Goal: Task Accomplishment & Management: Manage account settings

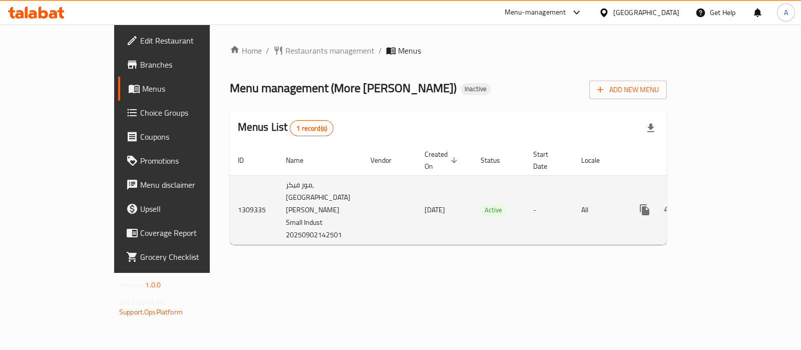
click at [723, 204] on icon "enhanced table" at bounding box center [717, 210] width 12 height 12
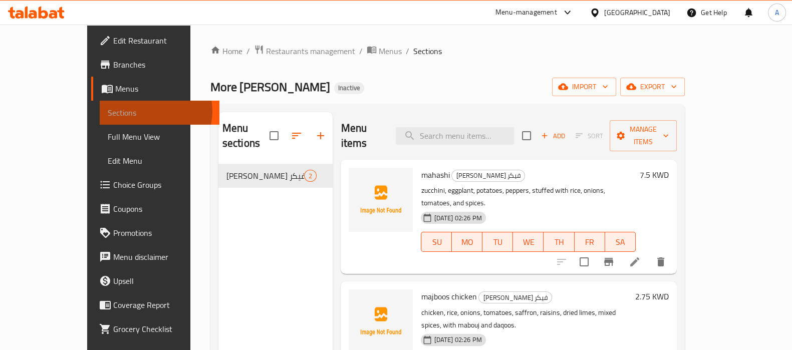
click at [108, 111] on span "Sections" at bounding box center [160, 113] width 104 height 12
click at [113, 66] on span "Branches" at bounding box center [162, 65] width 98 height 12
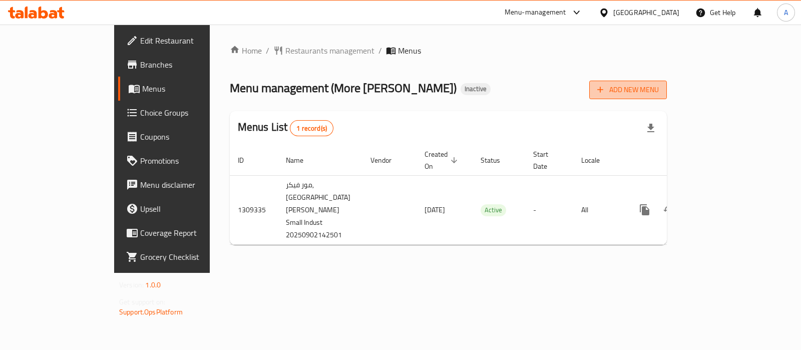
click at [659, 91] on span "Add New Menu" at bounding box center [628, 90] width 62 height 13
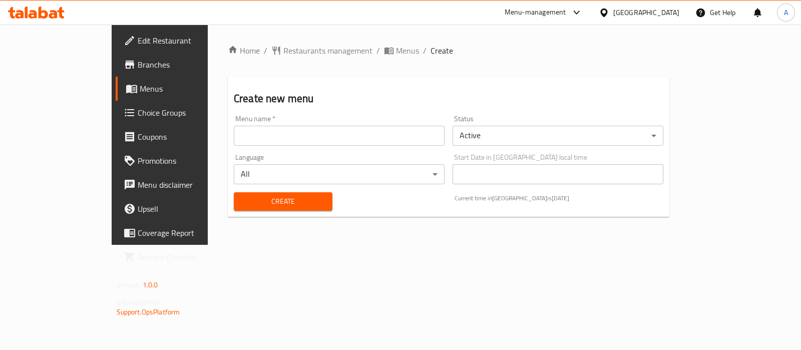
click at [305, 144] on input "text" at bounding box center [339, 136] width 211 height 20
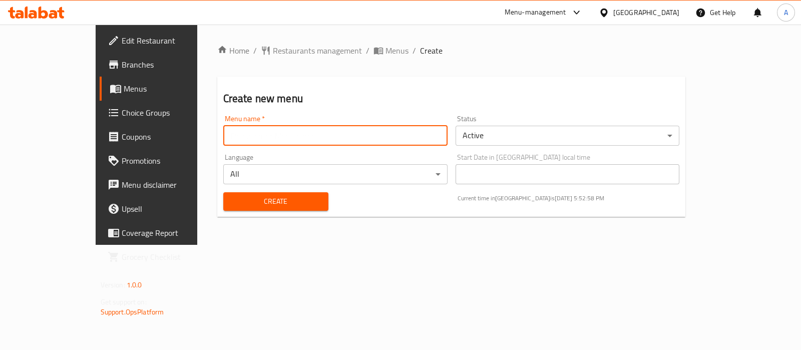
type input "Ameer aa"
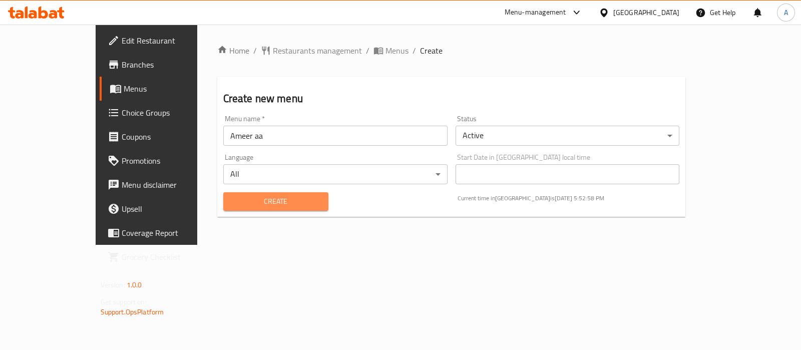
click at [266, 198] on span "Create" at bounding box center [275, 201] width 89 height 13
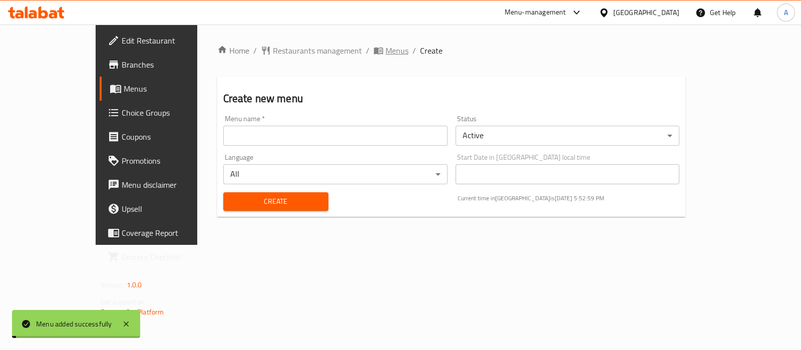
drag, startPoint x: 298, startPoint y: 51, endPoint x: 321, endPoint y: 51, distance: 22.0
click at [302, 51] on ol "Home / Restaurants management / Menus / Create" at bounding box center [451, 51] width 469 height 12
click at [386, 51] on span "Menus" at bounding box center [397, 51] width 23 height 12
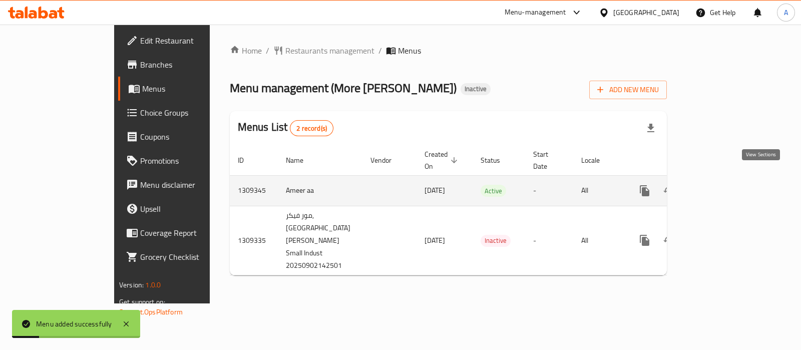
click at [722, 186] on icon "enhanced table" at bounding box center [717, 190] width 9 height 9
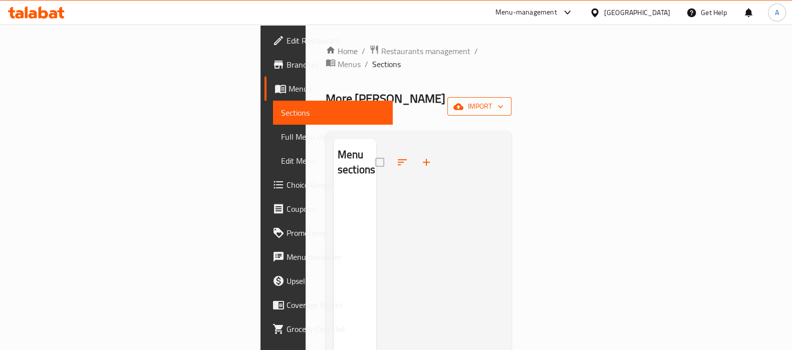
click at [503, 100] on span "import" at bounding box center [479, 106] width 48 height 13
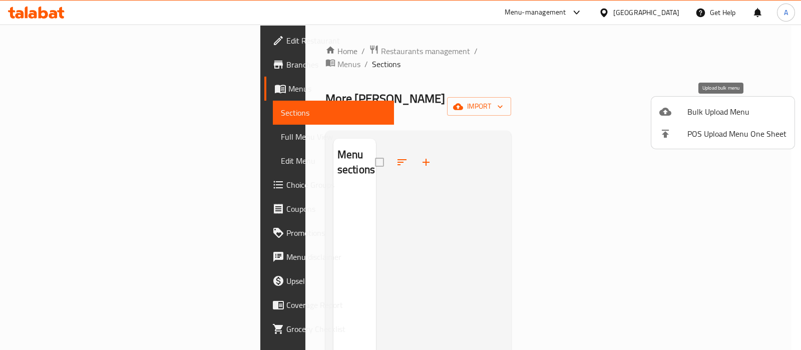
click at [776, 106] on span "Bulk Upload Menu" at bounding box center [737, 112] width 99 height 12
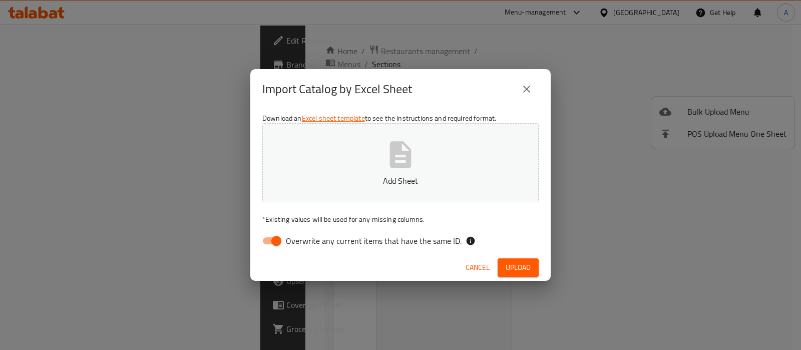
click at [289, 236] on span "Overwrite any current items that have the same ID." at bounding box center [374, 241] width 176 height 12
click at [289, 236] on input "Overwrite any current items that have the same ID." at bounding box center [276, 240] width 57 height 19
checkbox input "false"
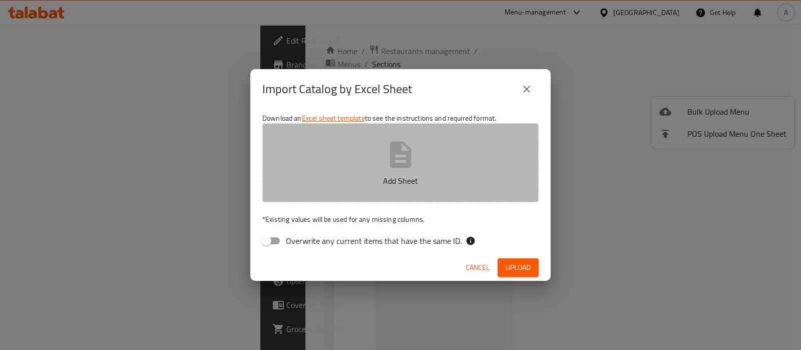
click at [363, 178] on p "Add Sheet" at bounding box center [400, 181] width 245 height 12
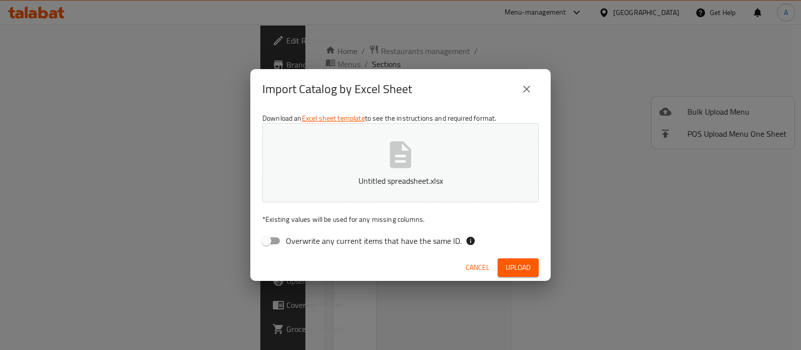
click at [502, 264] on button "Upload" at bounding box center [518, 267] width 41 height 19
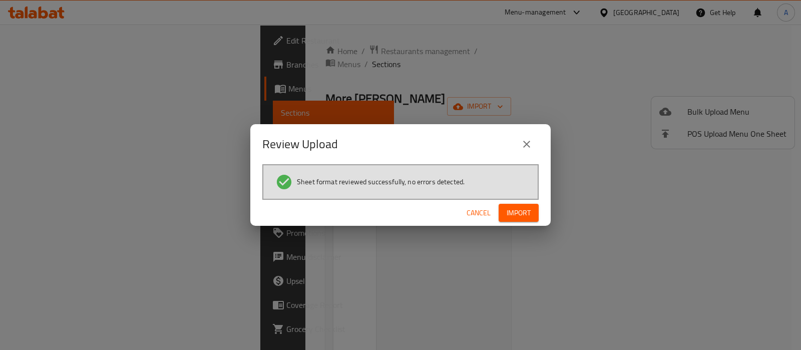
click at [501, 205] on button "Import" at bounding box center [519, 213] width 40 height 19
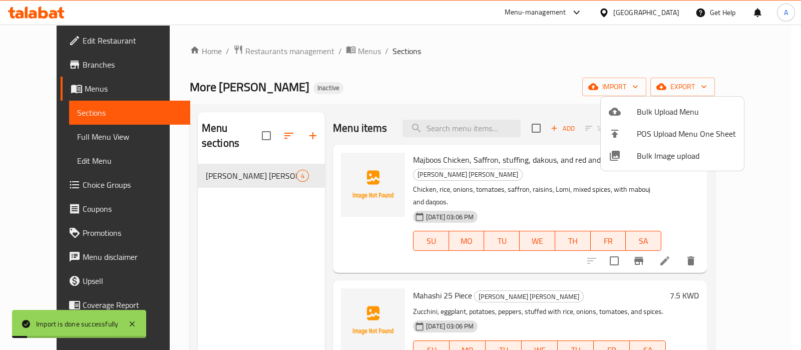
click at [72, 135] on div at bounding box center [400, 175] width 801 height 350
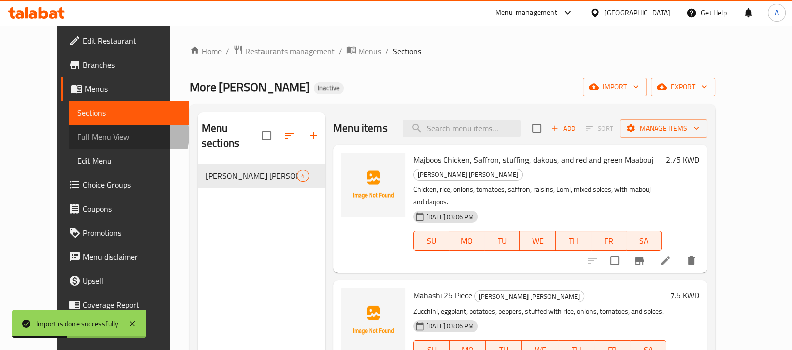
click at [77, 135] on span "Full Menu View" at bounding box center [129, 137] width 104 height 12
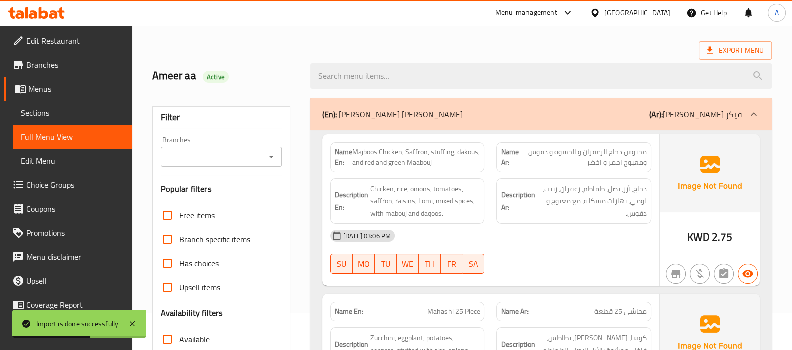
scroll to position [188, 0]
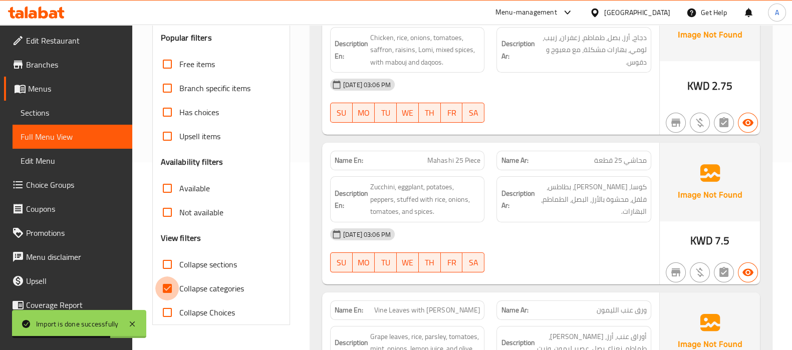
click at [164, 281] on input "Collapse categories" at bounding box center [167, 288] width 24 height 24
checkbox input "false"
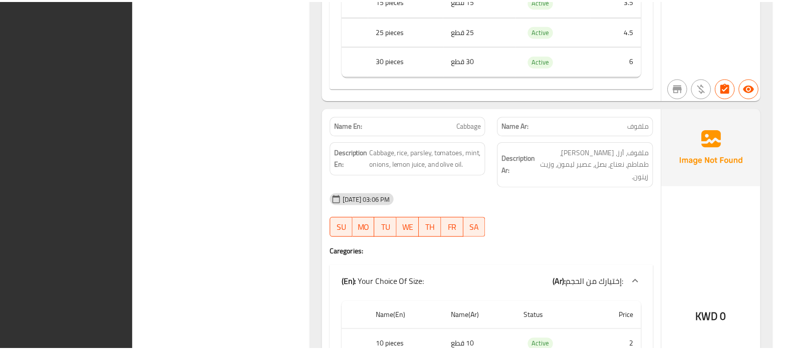
scroll to position [881, 0]
